Goal: Find specific page/section: Find specific page/section

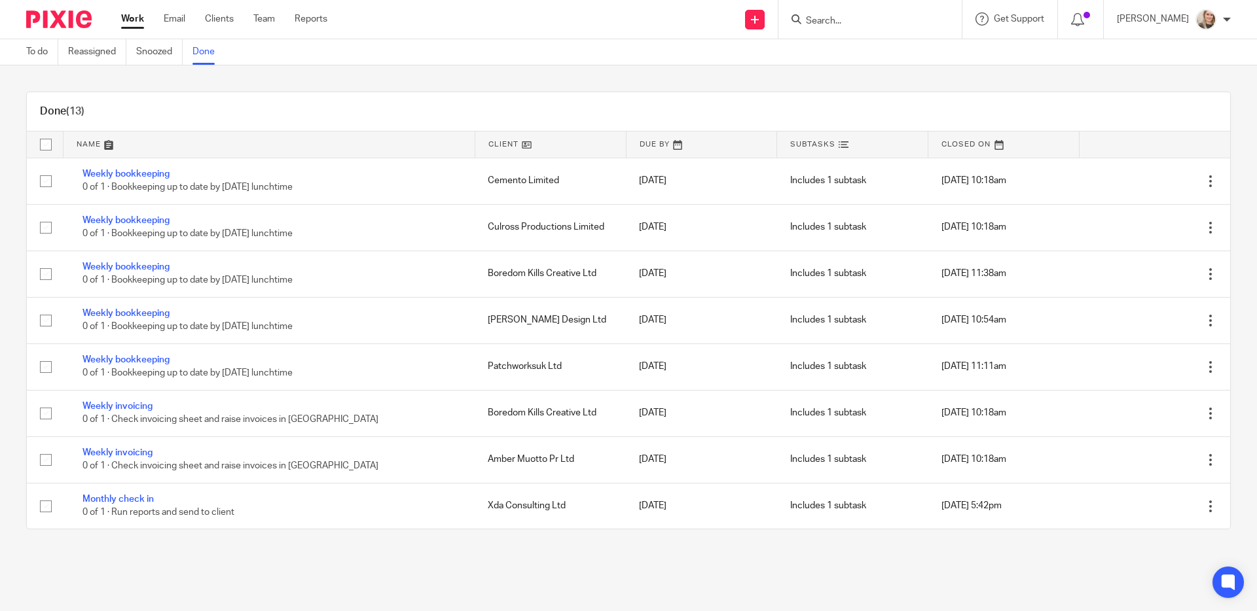
scroll to position [233, 0]
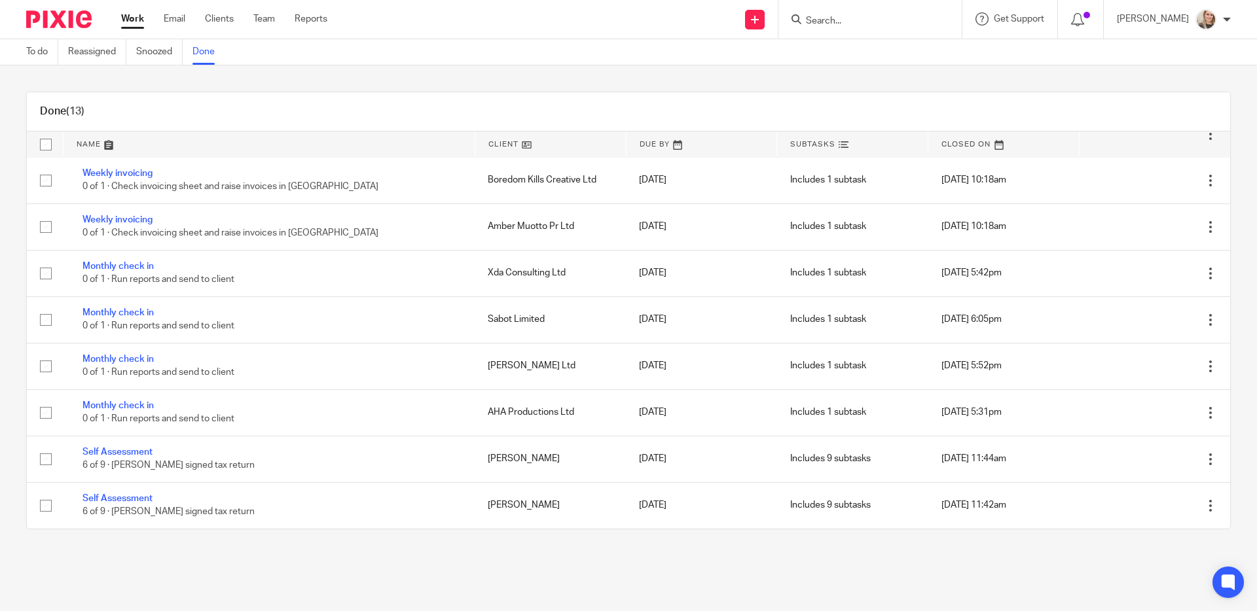
click at [836, 27] on div at bounding box center [869, 19] width 183 height 39
click at [838, 16] on input "Search" at bounding box center [864, 22] width 118 height 12
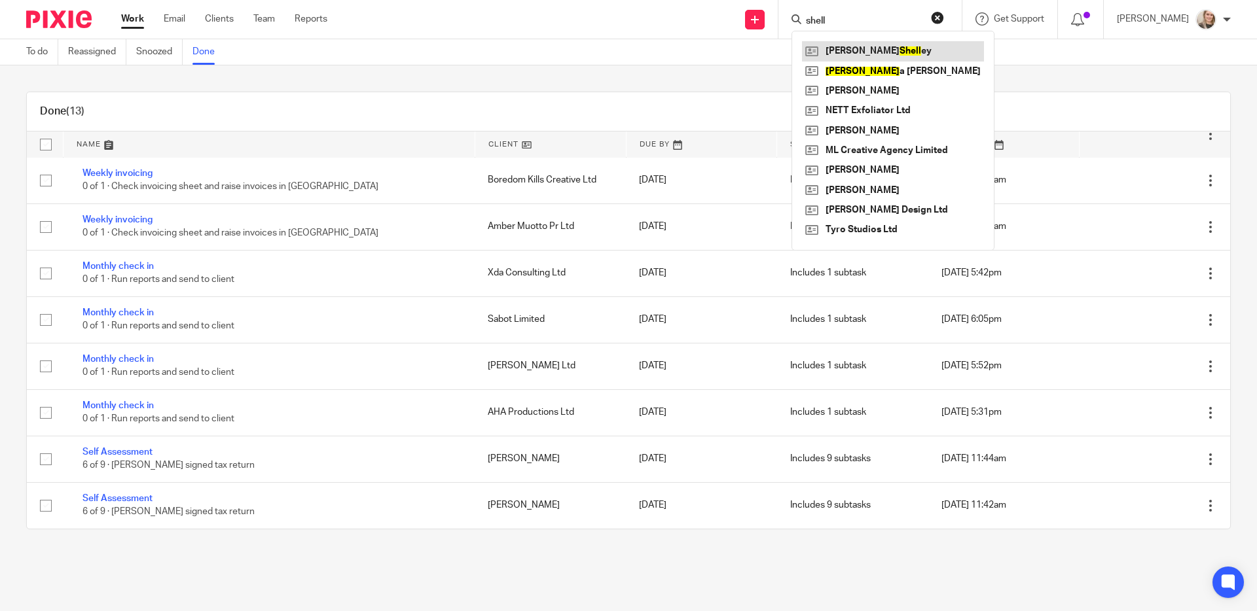
type input "shell"
click at [869, 53] on link at bounding box center [893, 51] width 182 height 20
